Goal: Task Accomplishment & Management: Complete application form

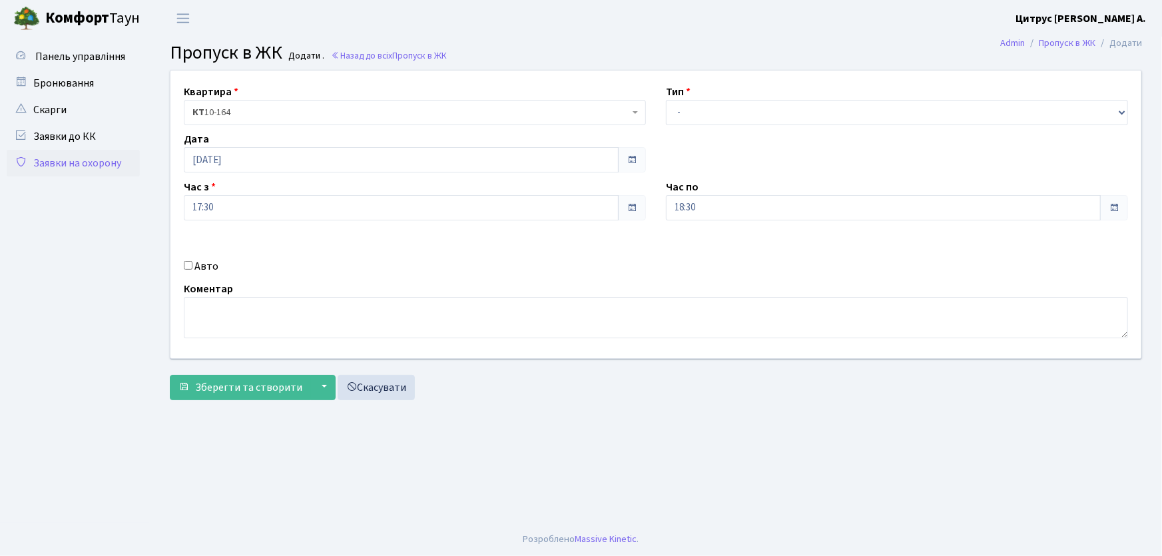
click at [83, 163] on link "Заявки на охорону" at bounding box center [73, 163] width 133 height 27
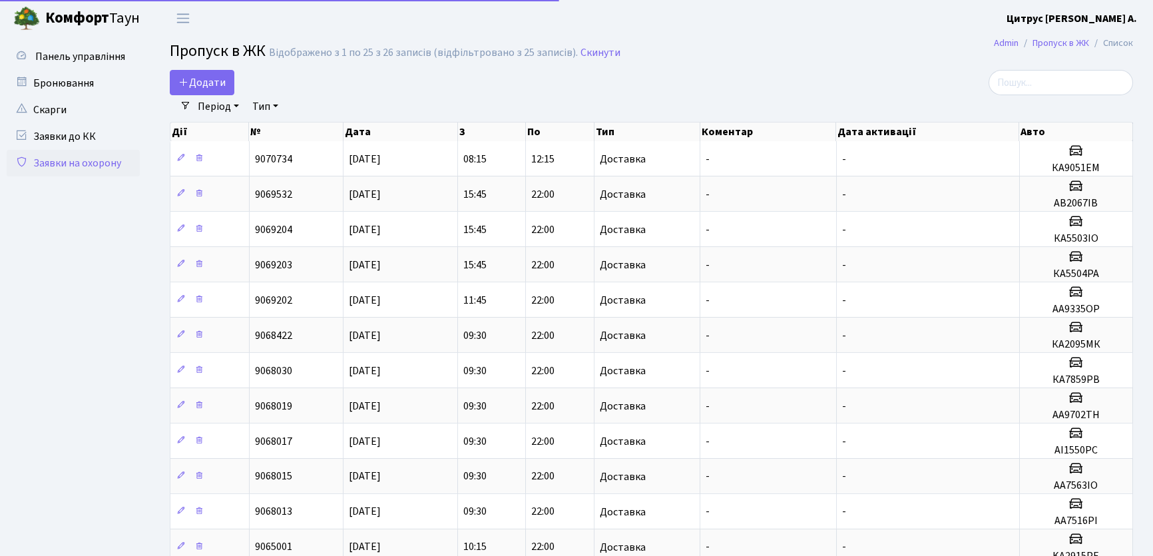
select select "25"
click at [186, 82] on icon at bounding box center [183, 82] width 11 height 11
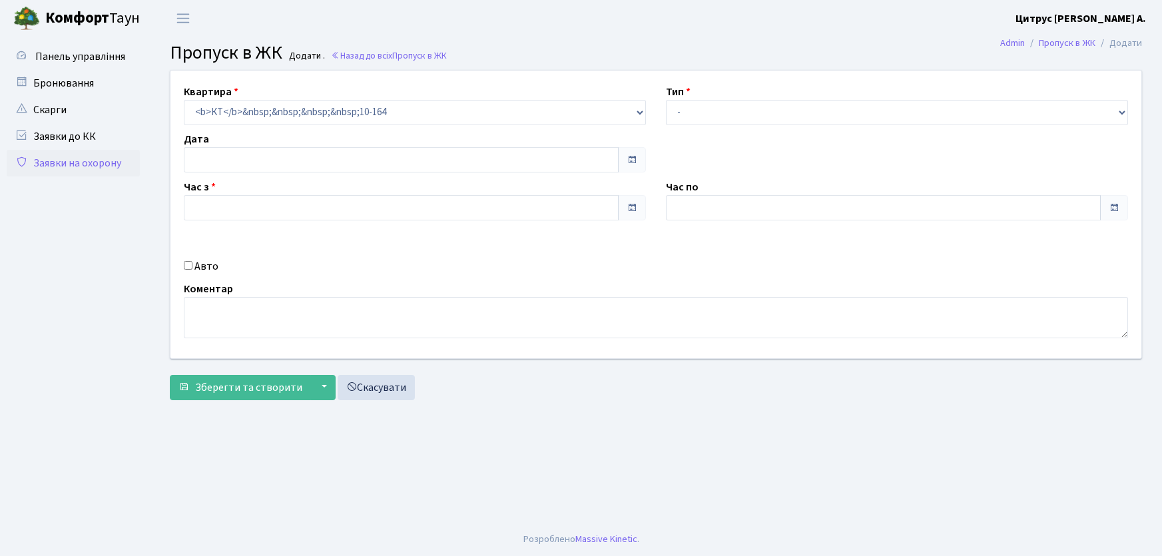
type input "[DATE]"
type input "09:15"
type input "10:30"
click at [690, 113] on select "- Доставка Таксі Гості Сервіс" at bounding box center [897, 112] width 462 height 25
select select "1"
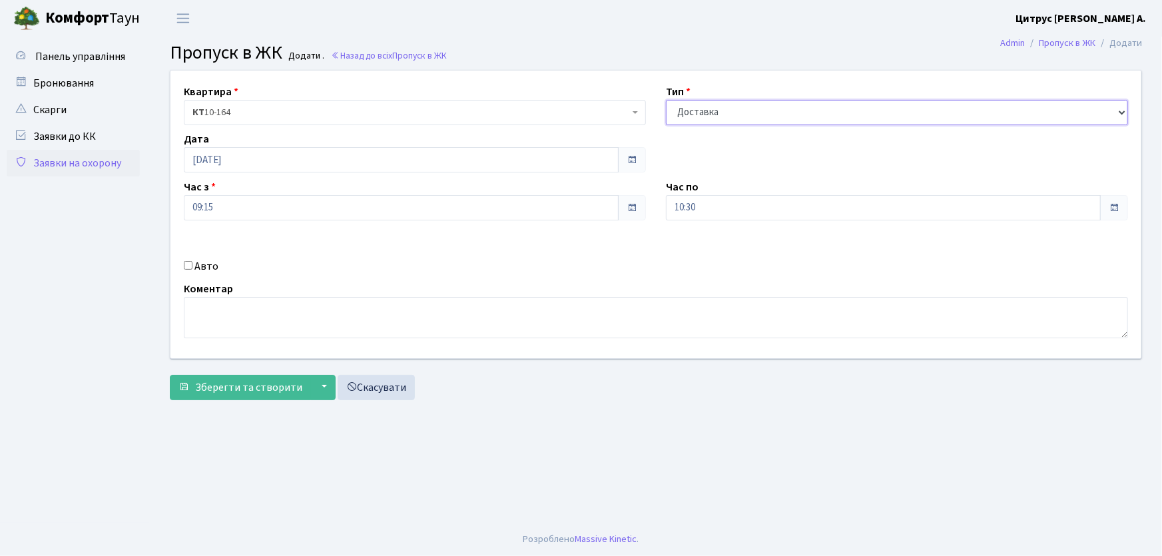
click at [666, 100] on select "- Доставка Таксі Гості Сервіс" at bounding box center [897, 112] width 462 height 25
drag, startPoint x: 710, startPoint y: 200, endPoint x: 650, endPoint y: 211, distance: 60.8
click at [645, 200] on div "Квартира <b>КТ</b>&nbsp;&nbsp;&nbsp;&nbsp;10-164 КТ 10-164 Тип - Доставка Таксі…" at bounding box center [655, 215] width 990 height 288
type input "22:00"
click at [189, 265] on input "Авто" at bounding box center [188, 265] width 9 height 9
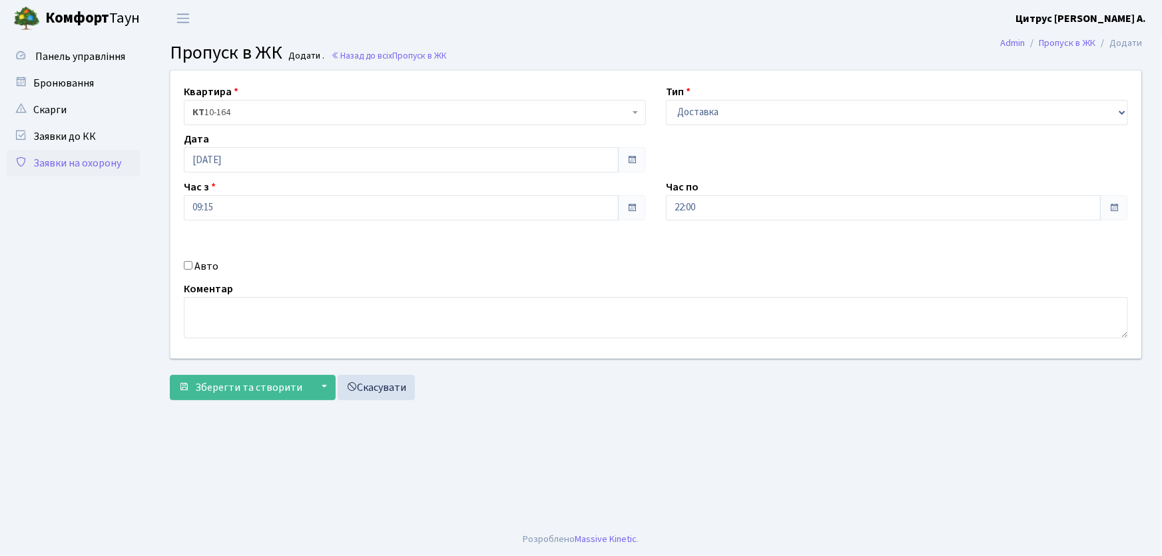
checkbox input "true"
type input "АА7563ІО"
click at [170, 375] on button "Зберегти та створити" at bounding box center [240, 387] width 141 height 25
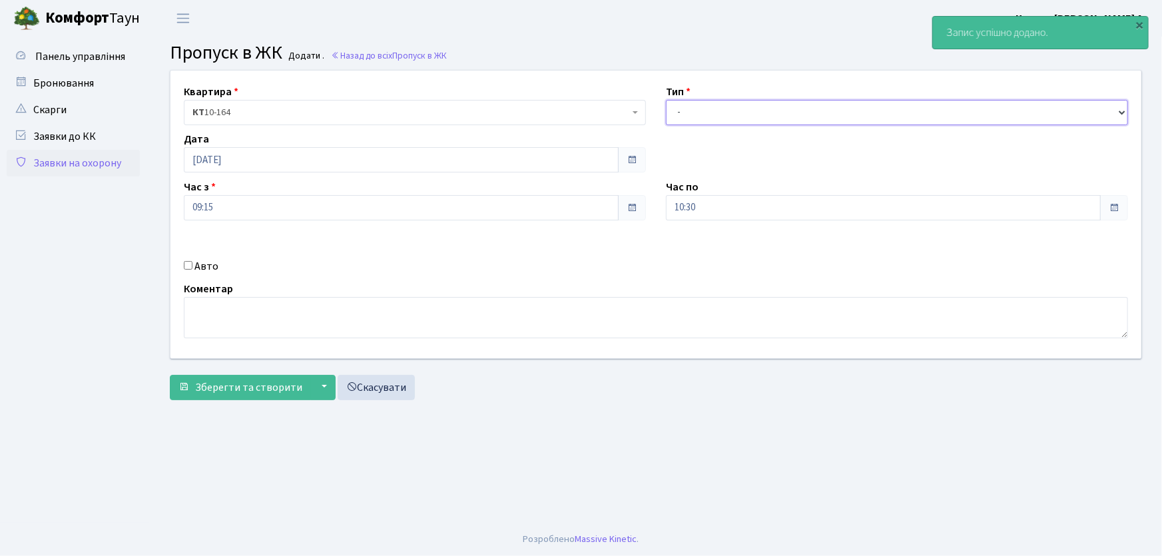
drag, startPoint x: 694, startPoint y: 117, endPoint x: 708, endPoint y: 115, distance: 14.1
click at [694, 117] on select "- Доставка Таксі Гості Сервіс" at bounding box center [897, 112] width 462 height 25
select select "1"
click at [666, 100] on select "- Доставка Таксі Гості Сервіс" at bounding box center [897, 112] width 462 height 25
drag, startPoint x: 708, startPoint y: 208, endPoint x: 607, endPoint y: 212, distance: 100.6
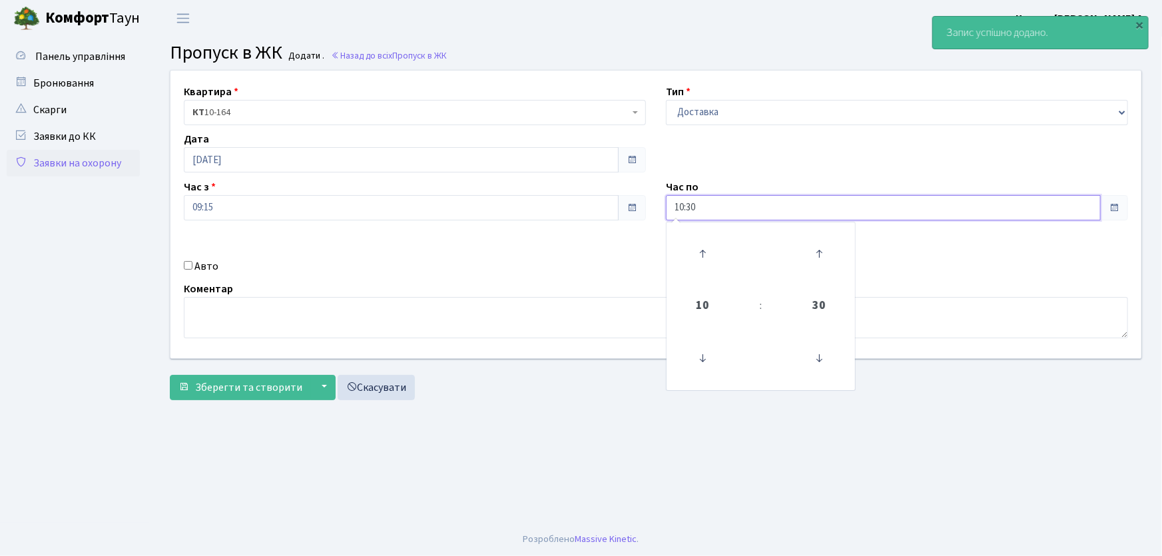
click at [607, 212] on div "Квартира <b>КТ</b>&nbsp;&nbsp;&nbsp;&nbsp;10-164 КТ 10-164 Тип - Доставка Таксі…" at bounding box center [655, 215] width 990 height 288
type input "22:00"
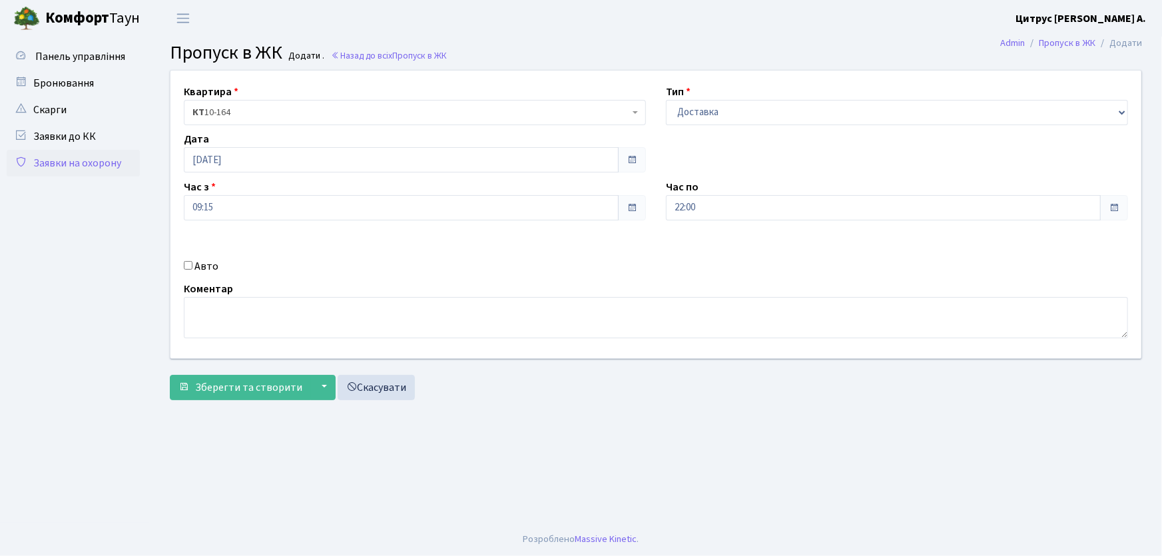
drag, startPoint x: 185, startPoint y: 265, endPoint x: 211, endPoint y: 267, distance: 26.0
click at [191, 265] on input "Авто" at bounding box center [188, 265] width 9 height 9
checkbox input "true"
type input "АА9702ТН"
click at [170, 375] on button "Зберегти та створити" at bounding box center [240, 387] width 141 height 25
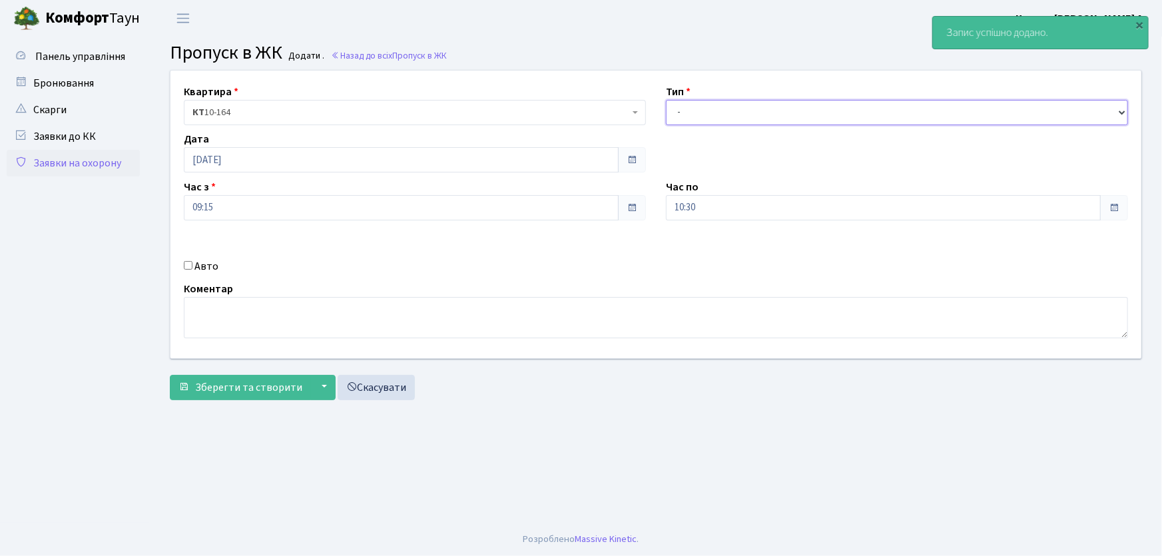
drag, startPoint x: 678, startPoint y: 112, endPoint x: 686, endPoint y: 124, distance: 13.9
click at [678, 112] on select "- Доставка Таксі Гості Сервіс" at bounding box center [897, 112] width 462 height 25
select select "1"
click at [666, 100] on select "- Доставка Таксі Гості Сервіс" at bounding box center [897, 112] width 462 height 25
drag, startPoint x: 705, startPoint y: 205, endPoint x: 638, endPoint y: 205, distance: 66.6
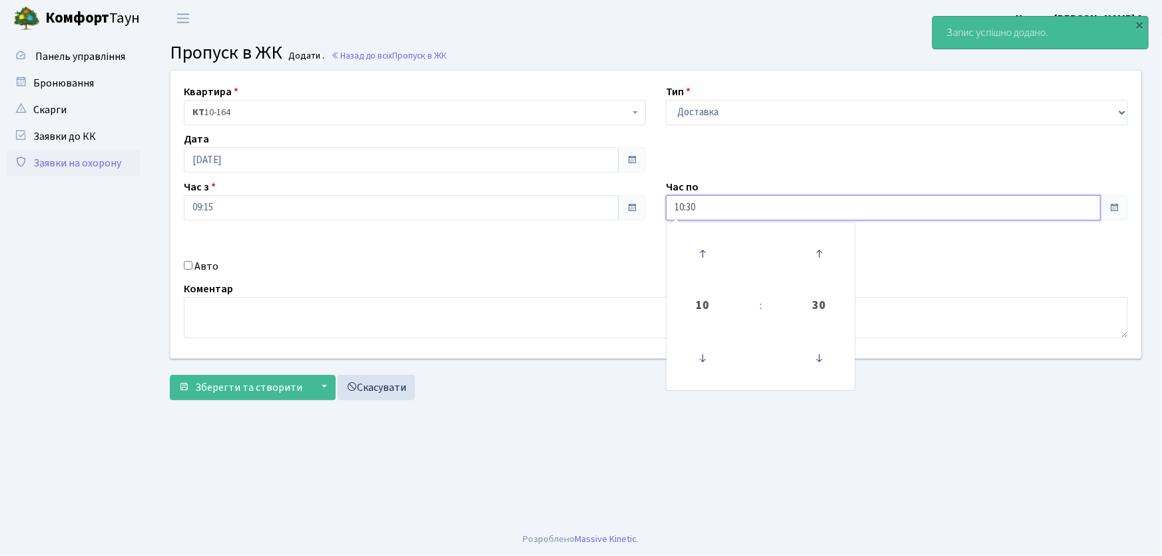
click at [638, 205] on div "Квартира <b>КТ</b>&nbsp;&nbsp;&nbsp;&nbsp;10-164 КТ 10-164 Тип - Доставка Таксі…" at bounding box center [655, 215] width 990 height 288
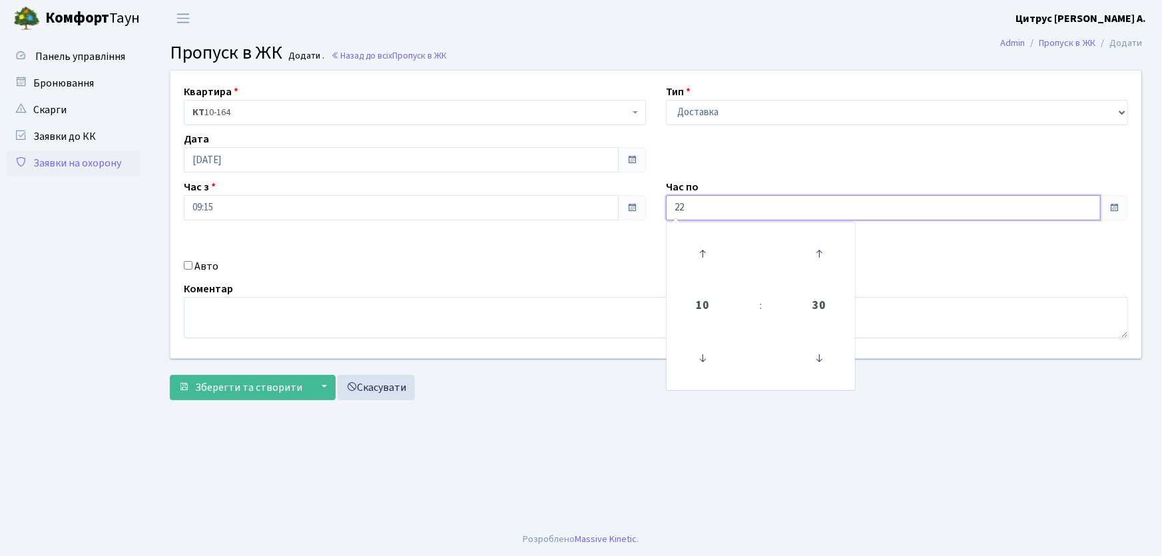
click at [170, 375] on button "Зберегти та створити" at bounding box center [240, 387] width 141 height 25
type input "22:00"
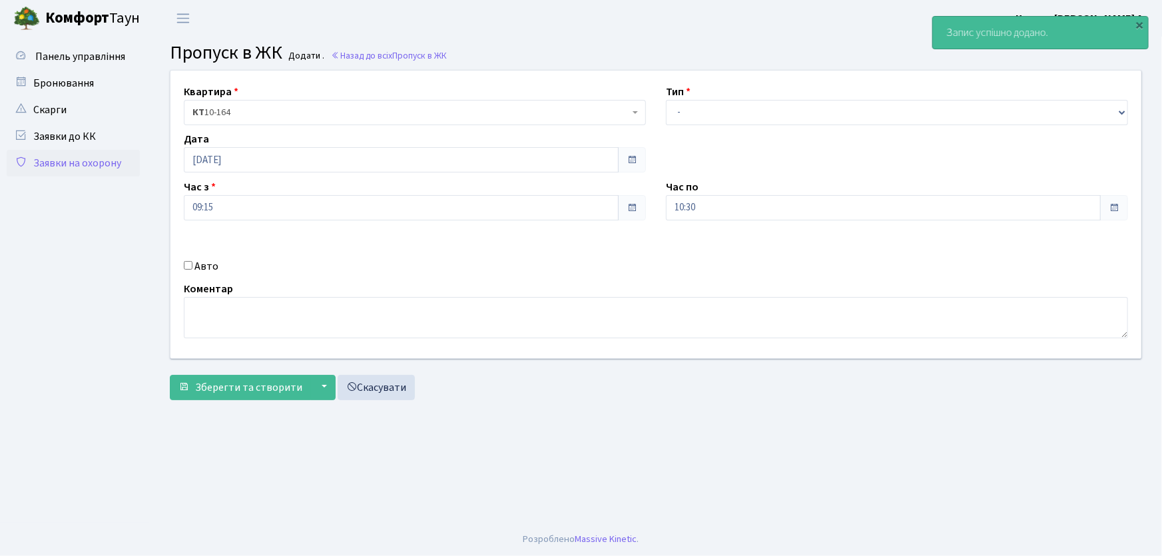
click at [99, 171] on link "Заявки на охорону" at bounding box center [73, 163] width 133 height 27
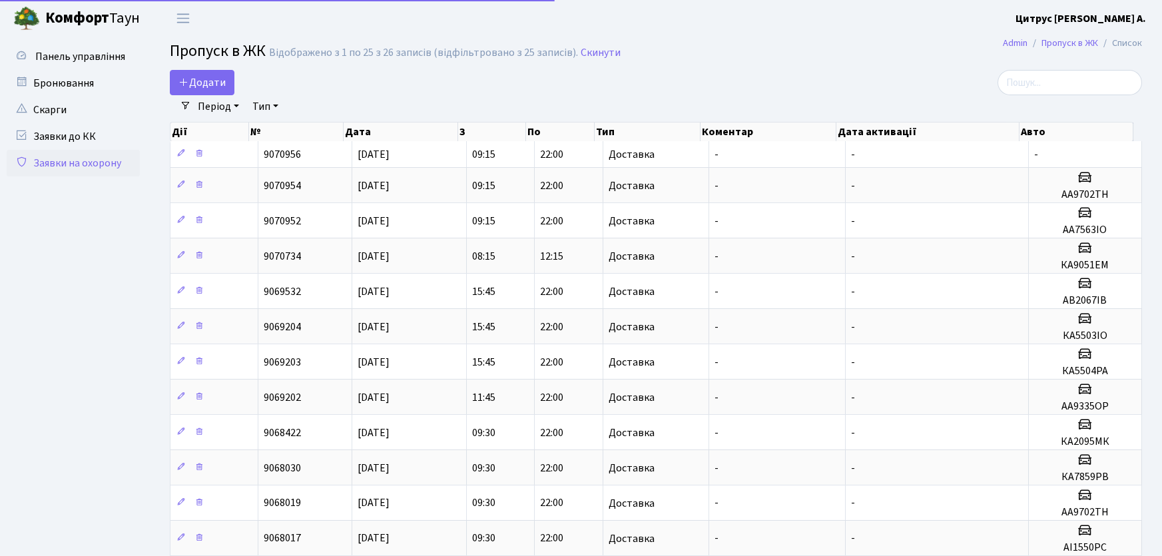
select select "25"
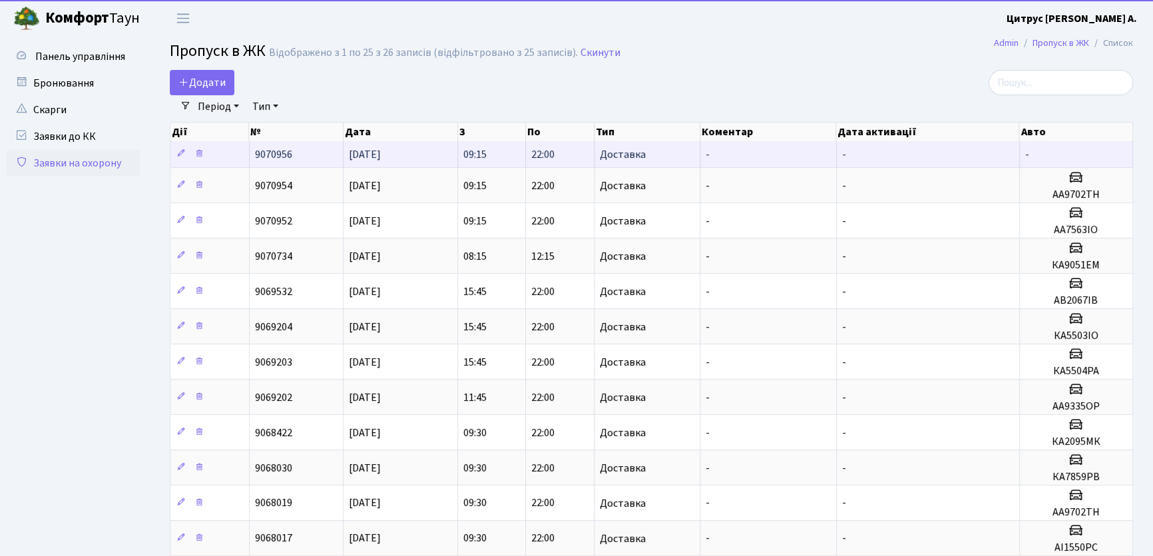
click at [296, 150] on td "9070956" at bounding box center [297, 154] width 94 height 26
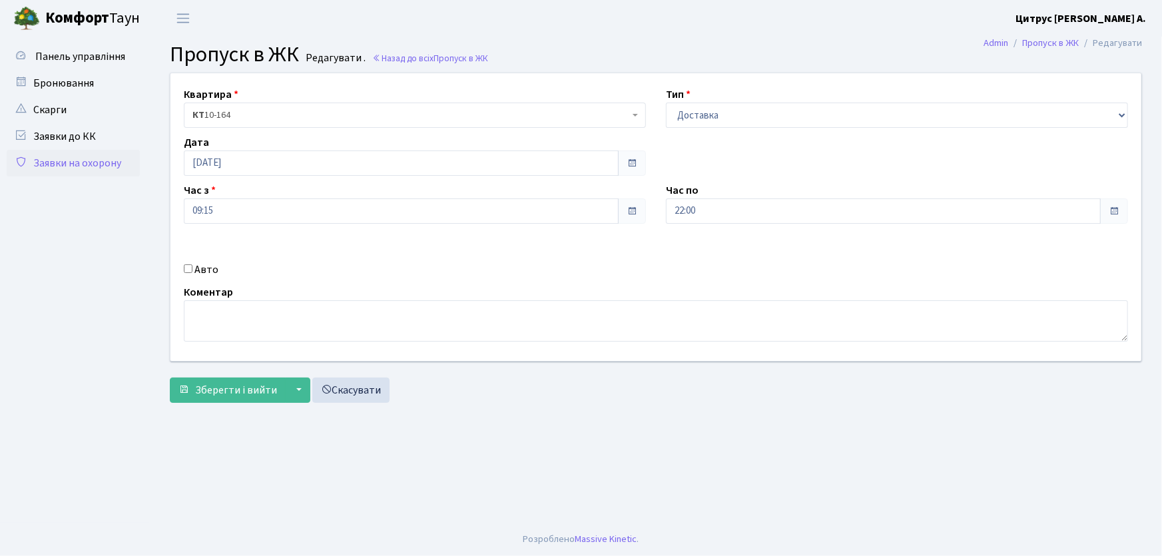
click at [192, 267] on div "Авто" at bounding box center [415, 270] width 482 height 16
drag, startPoint x: 186, startPoint y: 268, endPoint x: 200, endPoint y: 280, distance: 17.5
click at [186, 270] on input "Авто" at bounding box center [188, 268] width 9 height 9
checkbox input "true"
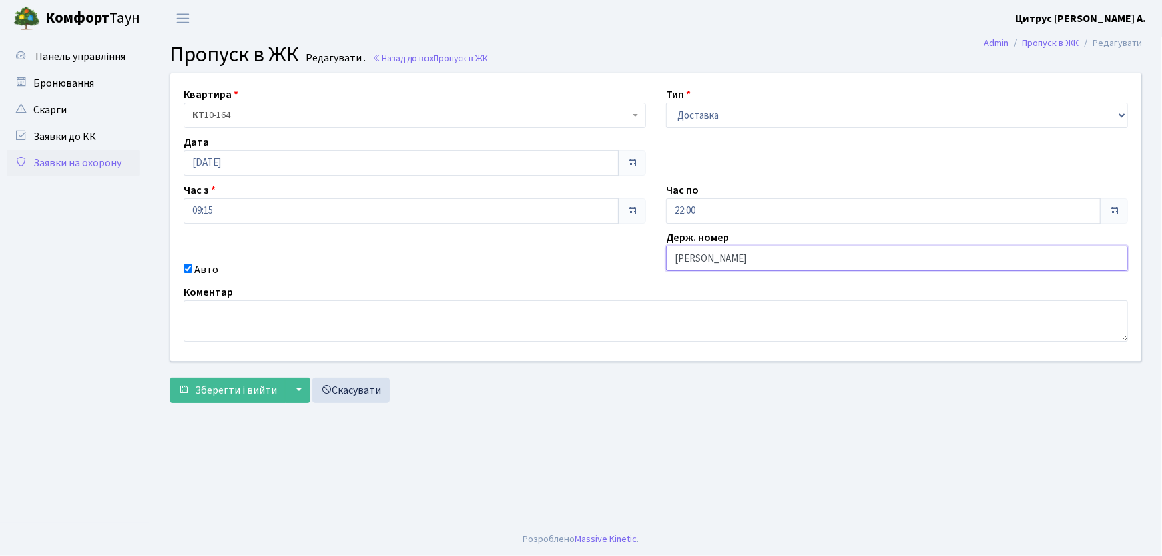
type input "АА9335ОР"
click at [170, 377] on button "Зберегти і вийти" at bounding box center [228, 389] width 116 height 25
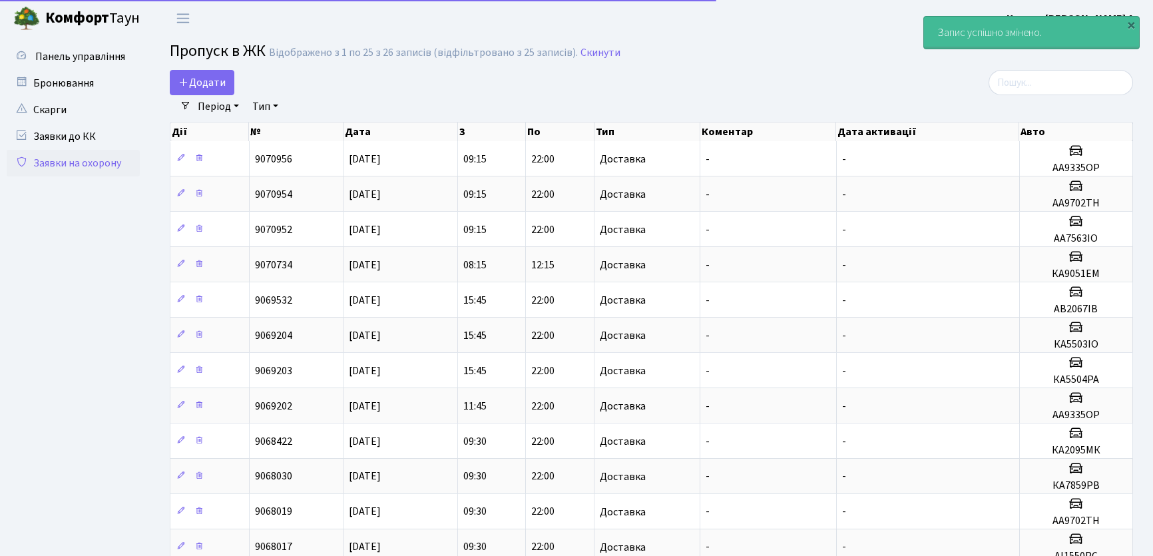
select select "25"
click at [215, 87] on span "Додати" at bounding box center [201, 82] width 47 height 15
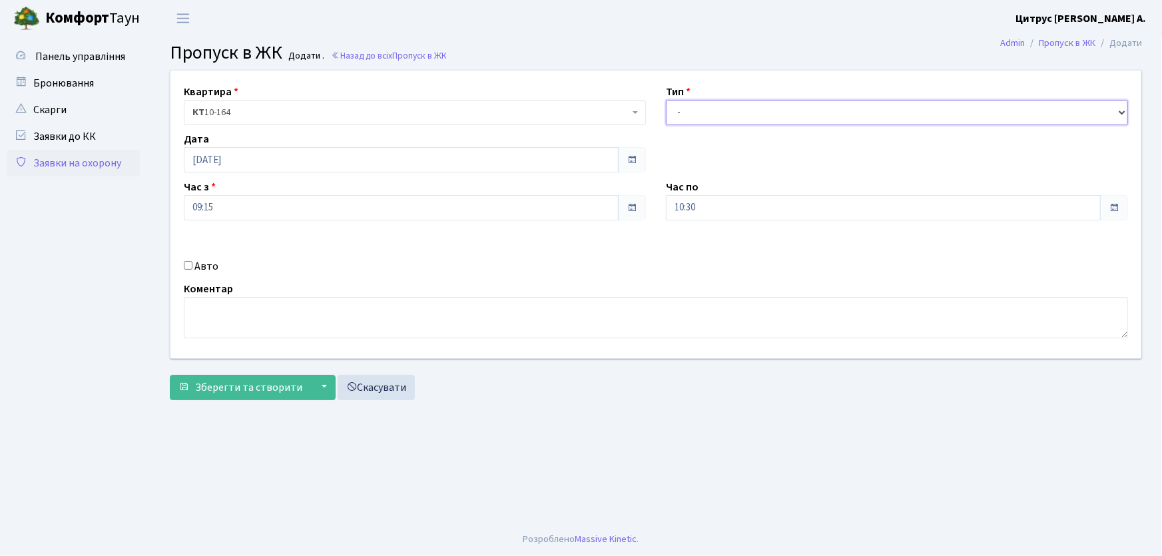
click at [700, 120] on select "- Доставка Таксі Гості Сервіс" at bounding box center [897, 112] width 462 height 25
select select "1"
click at [666, 100] on select "- Доставка Таксі Гості Сервіс" at bounding box center [897, 112] width 462 height 25
drag, startPoint x: 694, startPoint y: 208, endPoint x: 652, endPoint y: 210, distance: 42.0
click at [653, 209] on div "Квартира <b>КТ</b>&nbsp;&nbsp;&nbsp;&nbsp;10-164 КТ 10-164 Тип - Доставка Таксі…" at bounding box center [655, 215] width 990 height 288
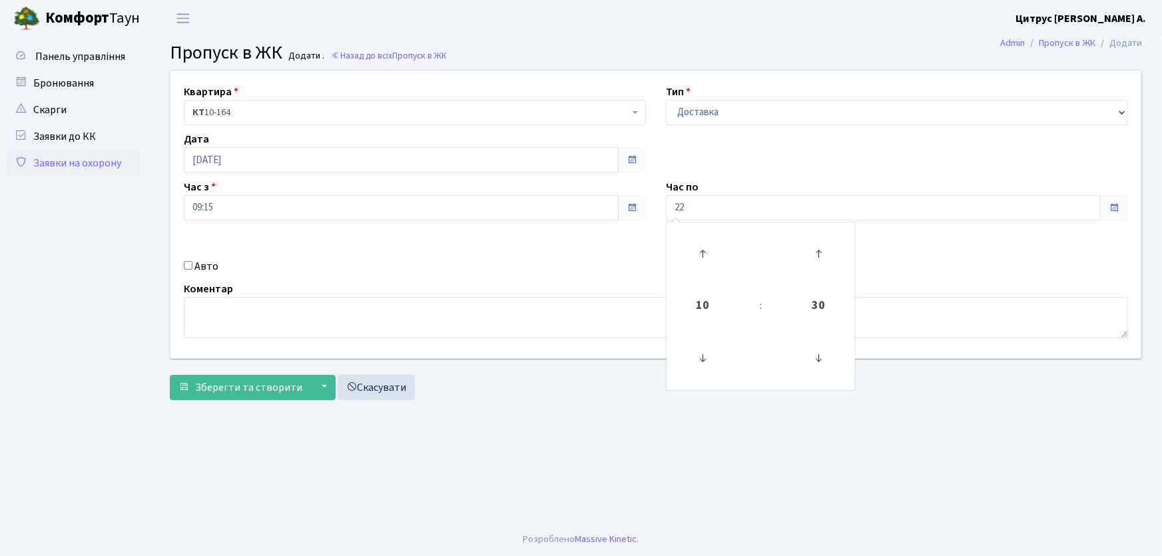
type input "22:00"
click at [190, 263] on input "Авто" at bounding box center [188, 265] width 9 height 9
checkbox input "true"
type input "АІ1550РС"
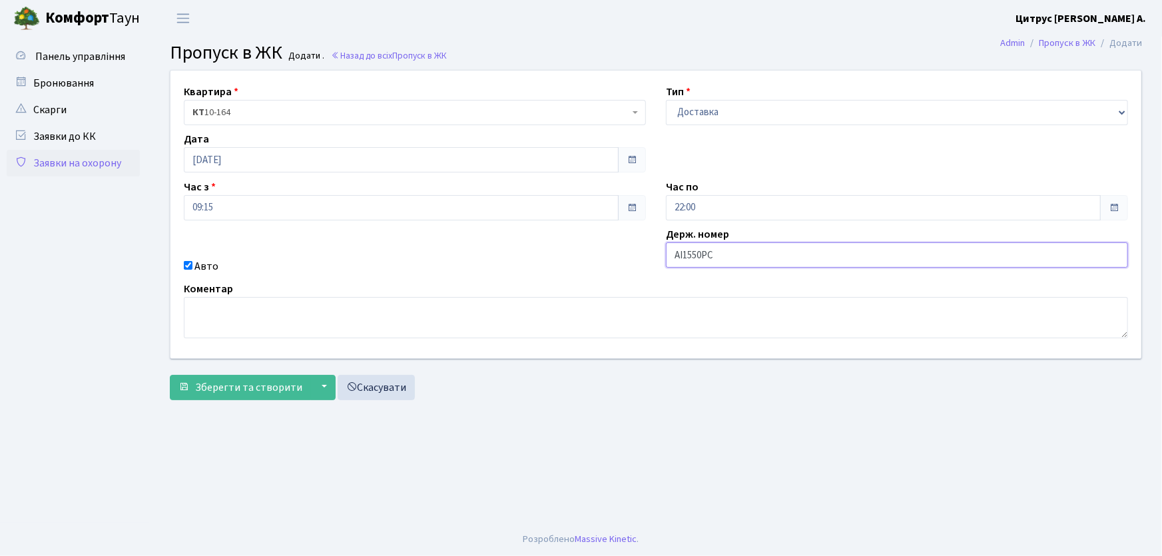
click at [170, 375] on button "Зберегти та створити" at bounding box center [240, 387] width 141 height 25
drag, startPoint x: 674, startPoint y: 105, endPoint x: 683, endPoint y: 124, distance: 20.8
click at [674, 107] on select "- Доставка Таксі Гості Сервіс" at bounding box center [897, 112] width 462 height 25
select select "1"
click at [666, 100] on select "- Доставка Таксі Гості Сервіс" at bounding box center [897, 112] width 462 height 25
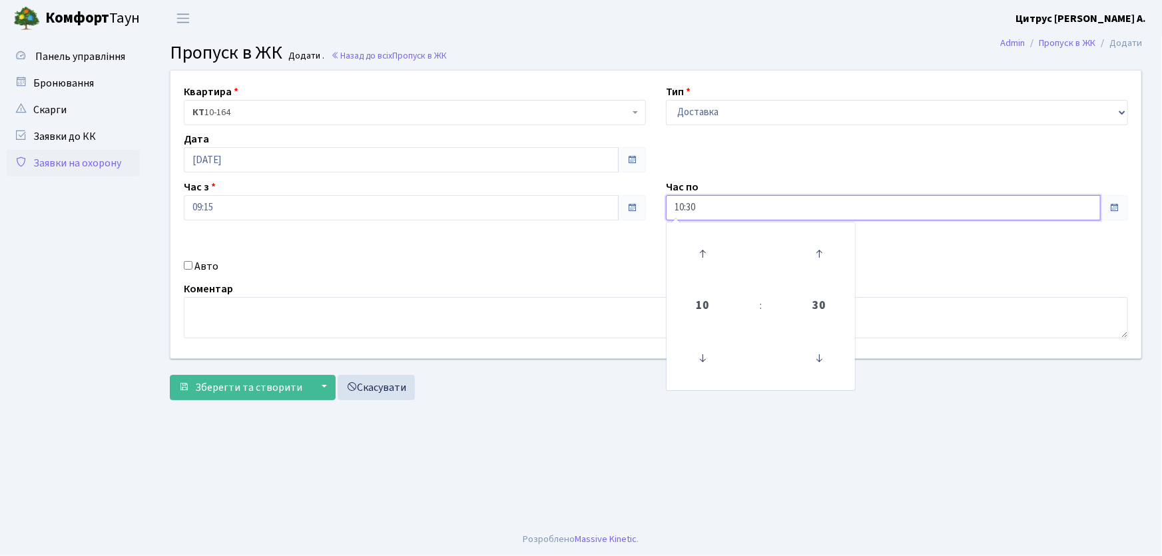
drag, startPoint x: 683, startPoint y: 204, endPoint x: 639, endPoint y: 206, distance: 44.0
click at [641, 208] on div "Квартира <b>КТ</b>&nbsp;&nbsp;&nbsp;&nbsp;10-164 КТ 10-164 Тип - Доставка Таксі…" at bounding box center [655, 215] width 990 height 288
type input "22:00"
click at [185, 262] on input "Авто" at bounding box center [188, 265] width 9 height 9
checkbox input "true"
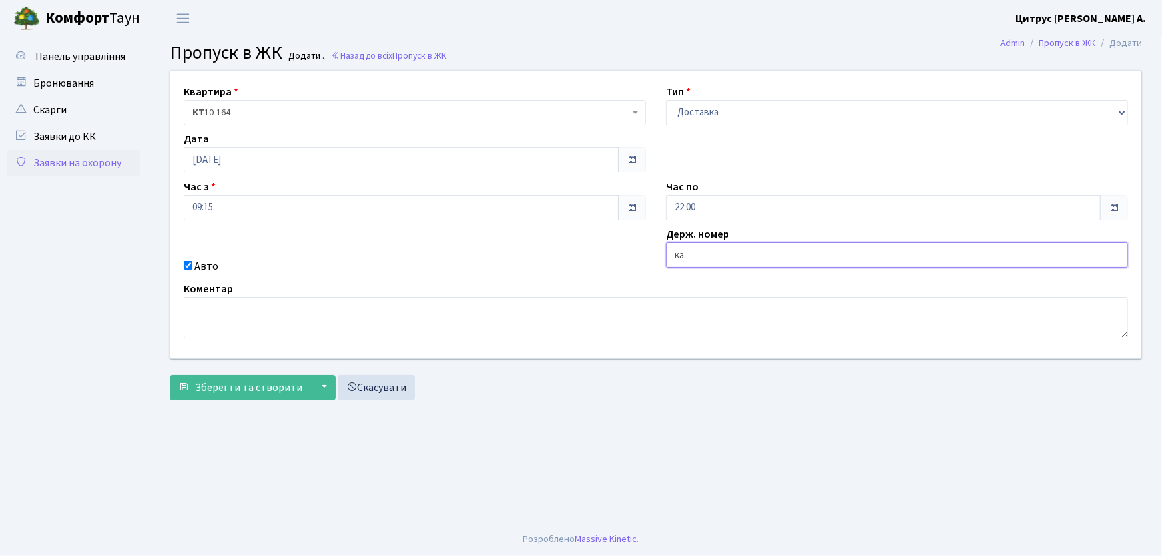
type input "КА1053НМ"
click at [170, 375] on button "Зберегти та створити" at bounding box center [240, 387] width 141 height 25
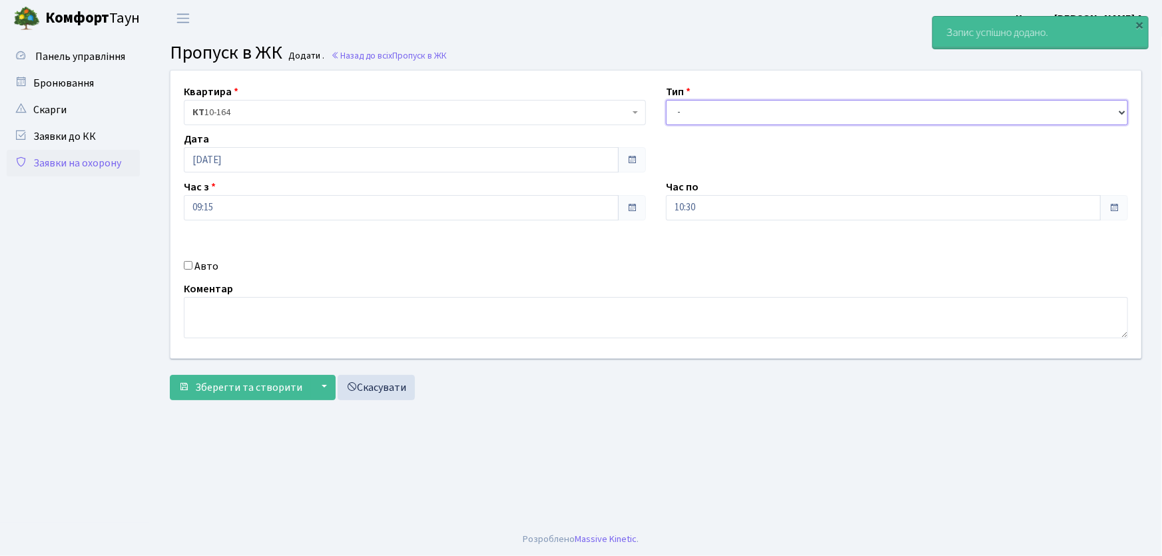
drag, startPoint x: 681, startPoint y: 113, endPoint x: 686, endPoint y: 120, distance: 8.5
click at [681, 113] on select "- Доставка Таксі Гості Сервіс" at bounding box center [897, 112] width 462 height 25
select select "1"
click at [666, 100] on select "- Доставка Таксі Гості Сервіс" at bounding box center [897, 112] width 462 height 25
drag, startPoint x: 652, startPoint y: 208, endPoint x: 606, endPoint y: 214, distance: 46.4
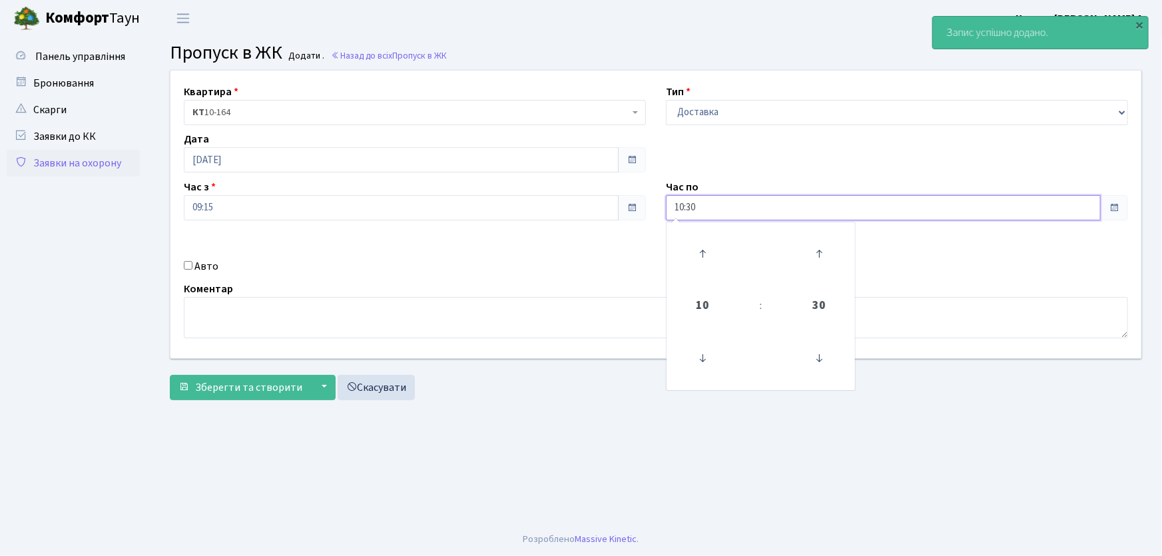
click at [616, 211] on div "Квартира <b>КТ</b>&nbsp;&nbsp;&nbsp;&nbsp;10-164 КТ 10-164 Тип - Доставка Таксі…" at bounding box center [655, 215] width 990 height 288
type input "22:00"
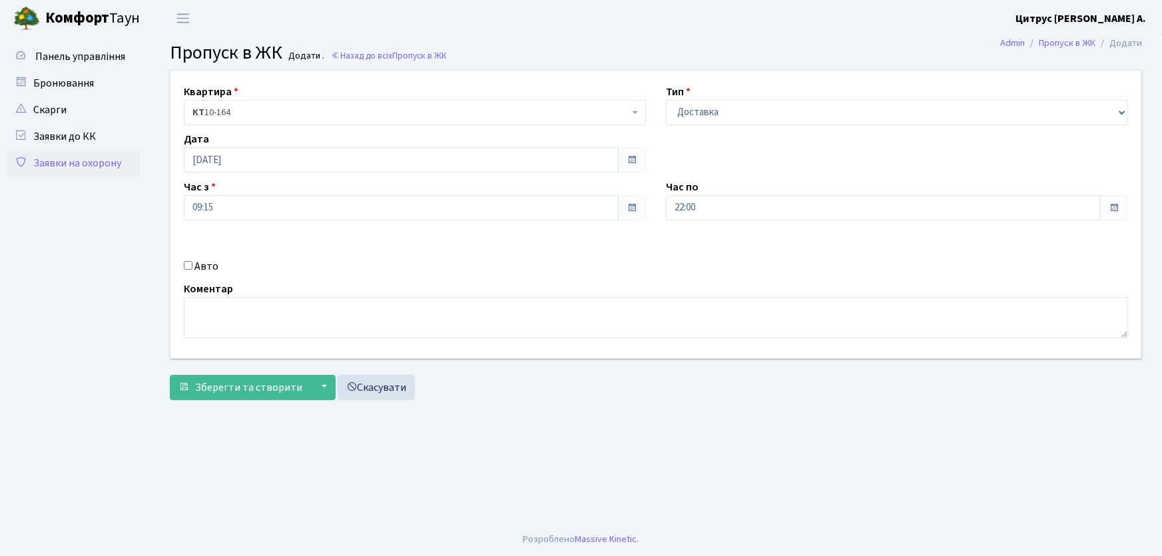
click at [187, 268] on input "Авто" at bounding box center [188, 265] width 9 height 9
checkbox input "true"
type input "КА5504РА"
click at [170, 375] on button "Зберегти та створити" at bounding box center [240, 387] width 141 height 25
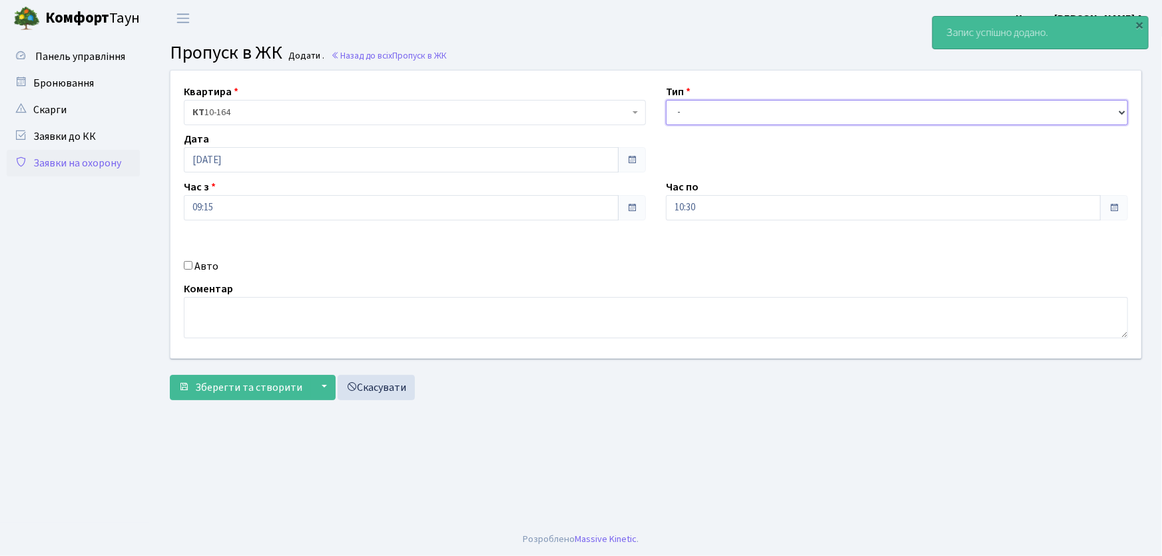
click at [684, 120] on select "- Доставка Таксі Гості Сервіс" at bounding box center [897, 112] width 462 height 25
select select "1"
click at [666, 100] on select "- Доставка Таксі Гості Сервіс" at bounding box center [897, 112] width 462 height 25
drag, startPoint x: 712, startPoint y: 212, endPoint x: 604, endPoint y: 206, distance: 108.0
click at [604, 206] on div "Квартира <b>КТ</b>&nbsp;&nbsp;&nbsp;&nbsp;10-164 КТ 10-164 Тип - Доставка Таксі…" at bounding box center [655, 215] width 990 height 288
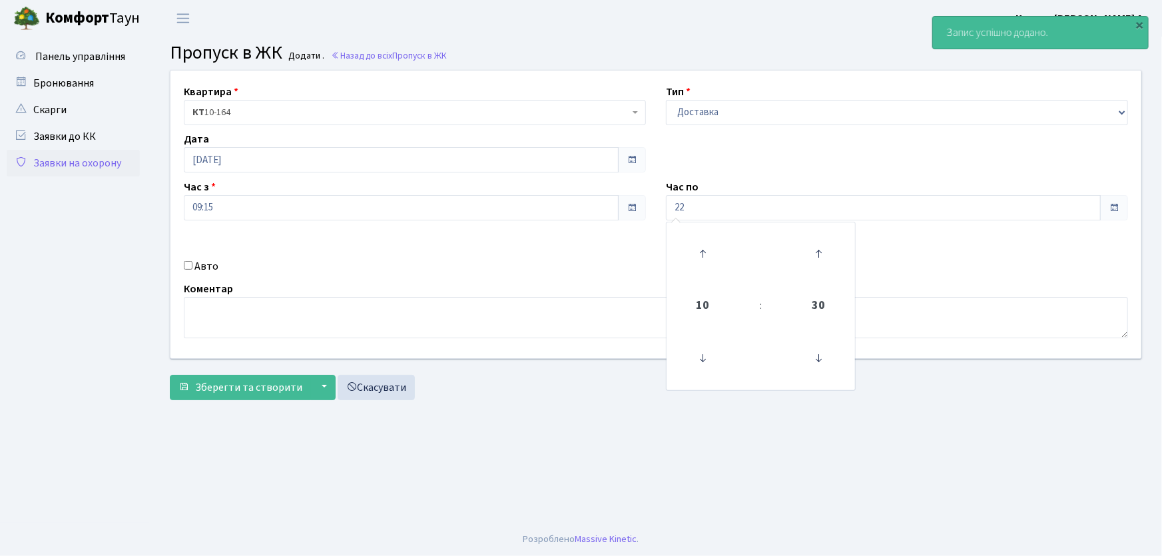
type input "22:00"
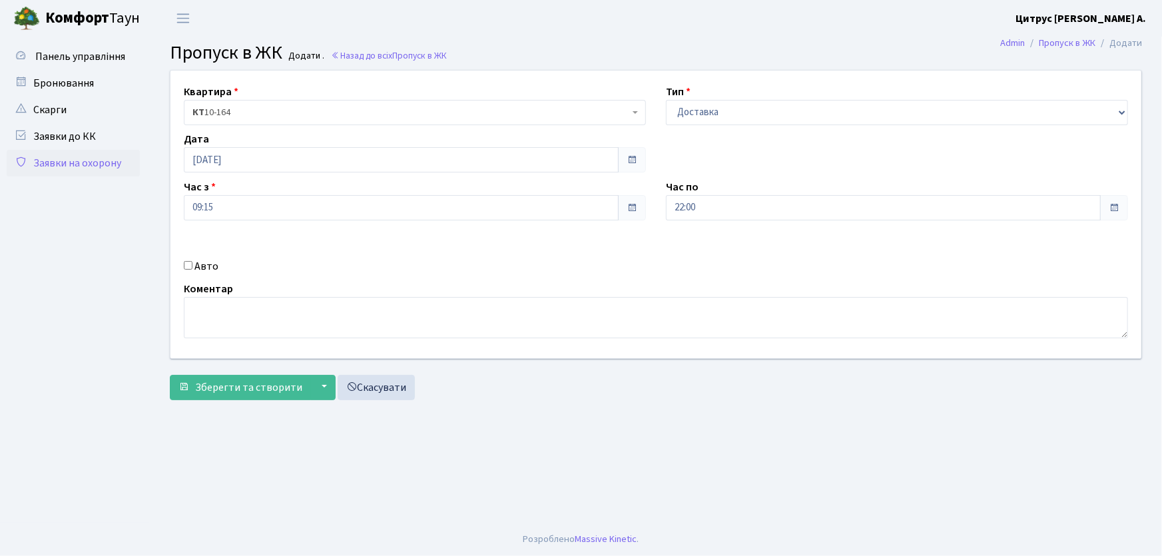
click at [184, 266] on input "Авто" at bounding box center [188, 265] width 9 height 9
checkbox input "true"
type input "КА5503ІО"
click at [170, 375] on button "Зберегти та створити" at bounding box center [240, 387] width 141 height 25
